Goal: Information Seeking & Learning: Understand process/instructions

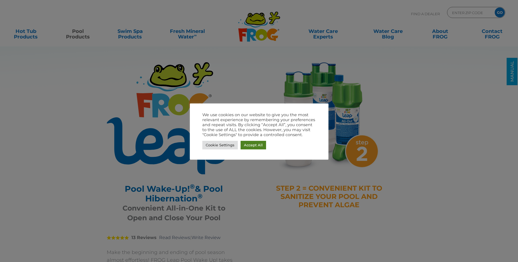
click at [256, 146] on link "Accept All" at bounding box center [252, 145] width 25 height 9
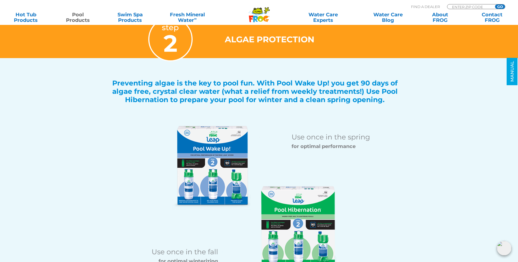
scroll to position [650, 0]
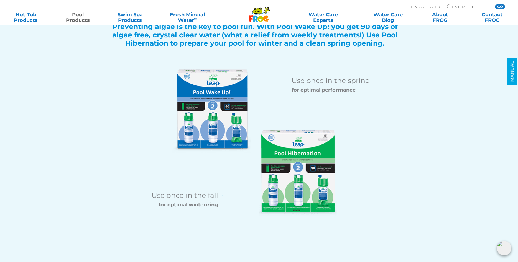
click at [284, 183] on img at bounding box center [298, 173] width 78 height 86
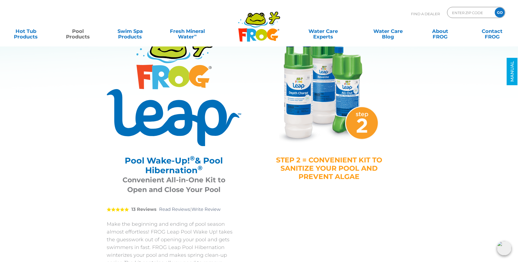
scroll to position [0, 0]
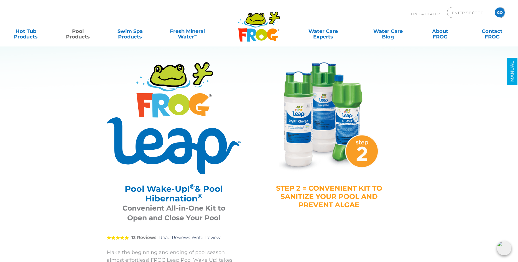
click at [77, 35] on link "Pool Products" at bounding box center [78, 31] width 40 height 11
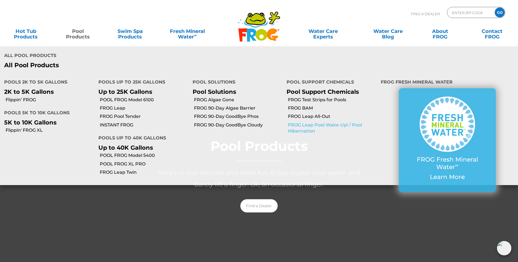
click at [338, 122] on link "FROG Leap Pool Wake-Up! / Pool Hibernation" at bounding box center [332, 128] width 89 height 12
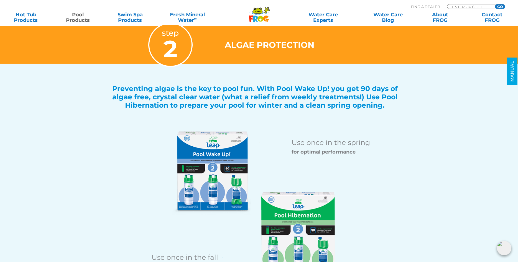
scroll to position [678, 0]
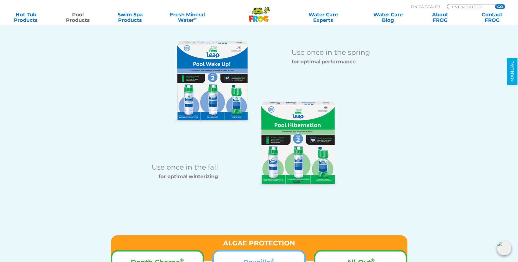
click at [284, 152] on img at bounding box center [298, 145] width 78 height 86
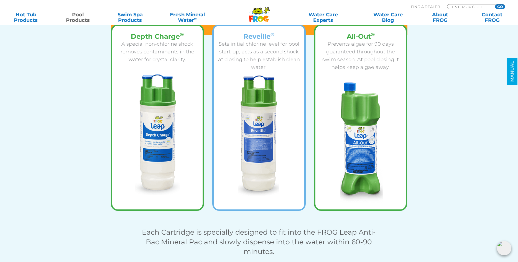
scroll to position [876, 0]
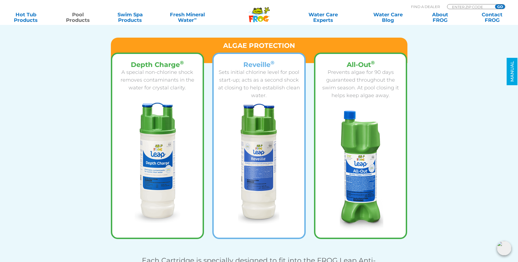
click at [355, 174] on img at bounding box center [360, 170] width 45 height 120
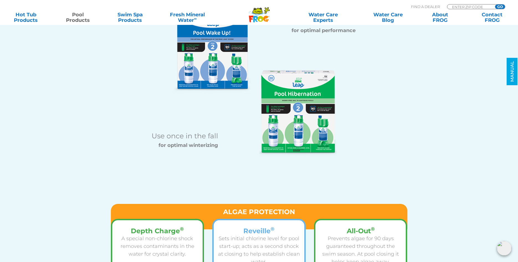
scroll to position [706, 0]
